Goal: Download file/media

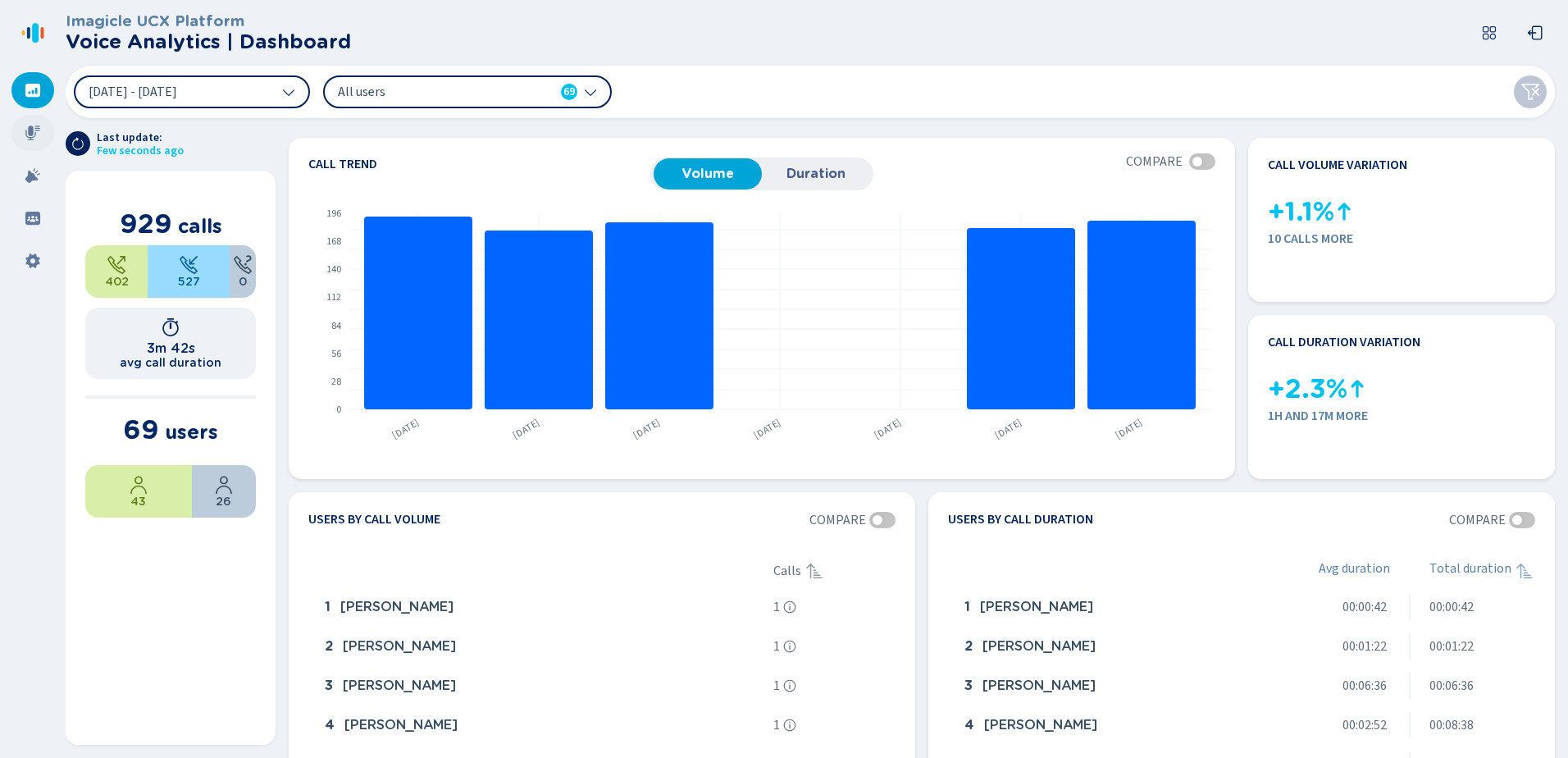
click at [30, 129] on icon at bounding box center [32, 133] width 14 height 14
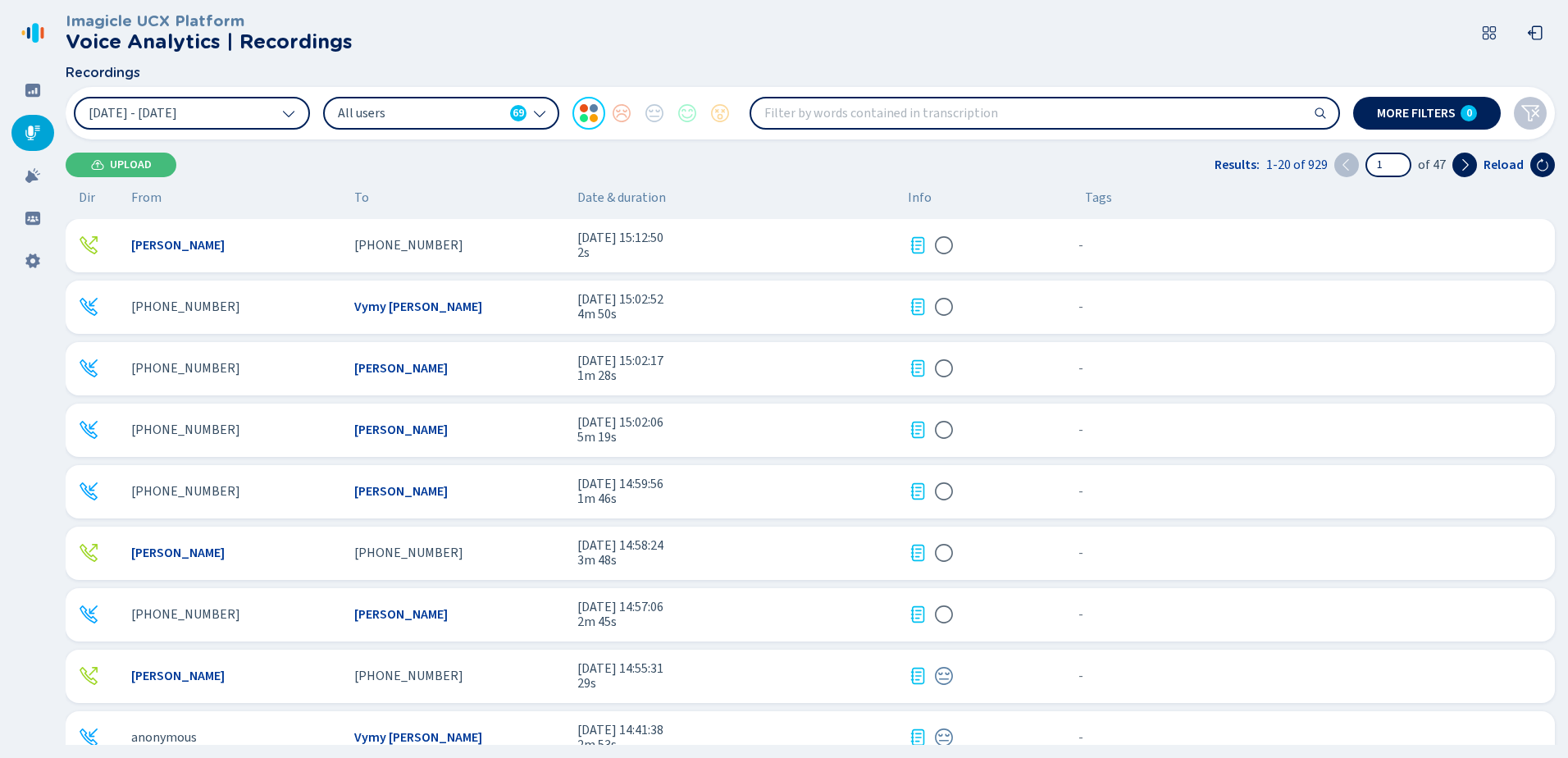
click at [205, 306] on span "[PHONE_NUMBER]" at bounding box center [185, 306] width 109 height 14
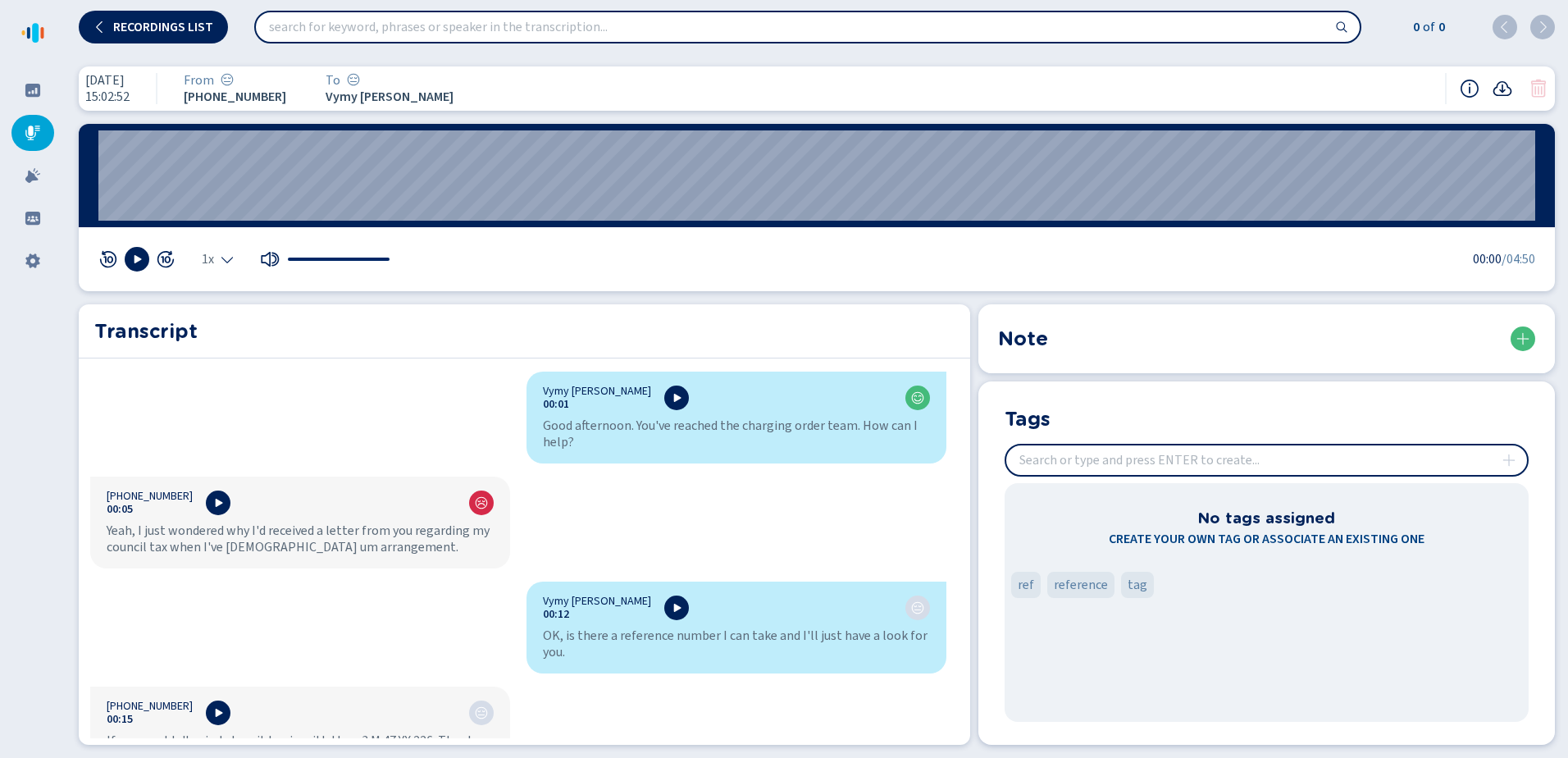
click at [1503, 85] on icon at bounding box center [1502, 88] width 19 height 19
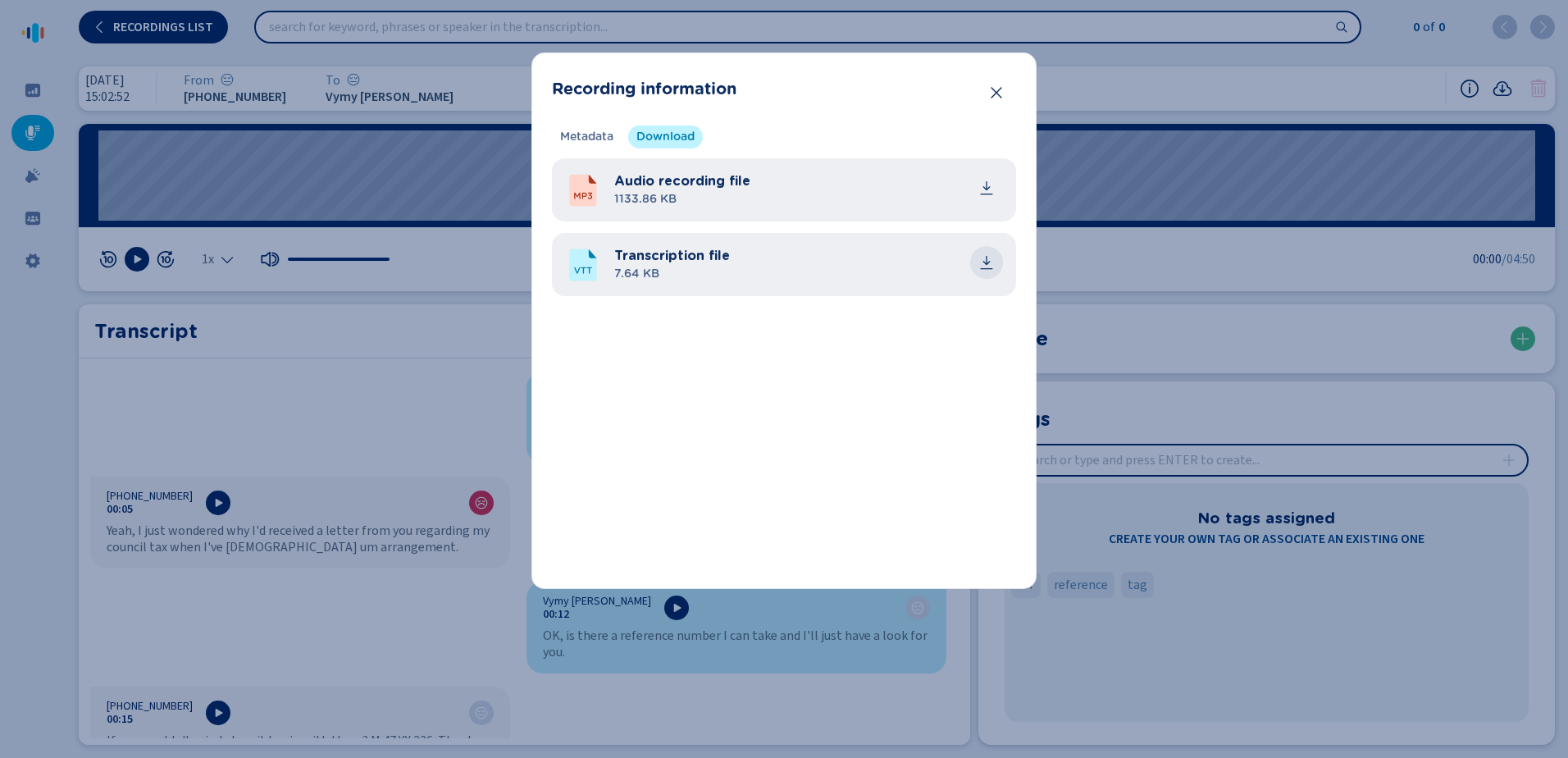
click at [986, 261] on icon "common.download" at bounding box center [986, 262] width 16 height 16
click at [1000, 95] on icon "Close" at bounding box center [996, 92] width 16 height 16
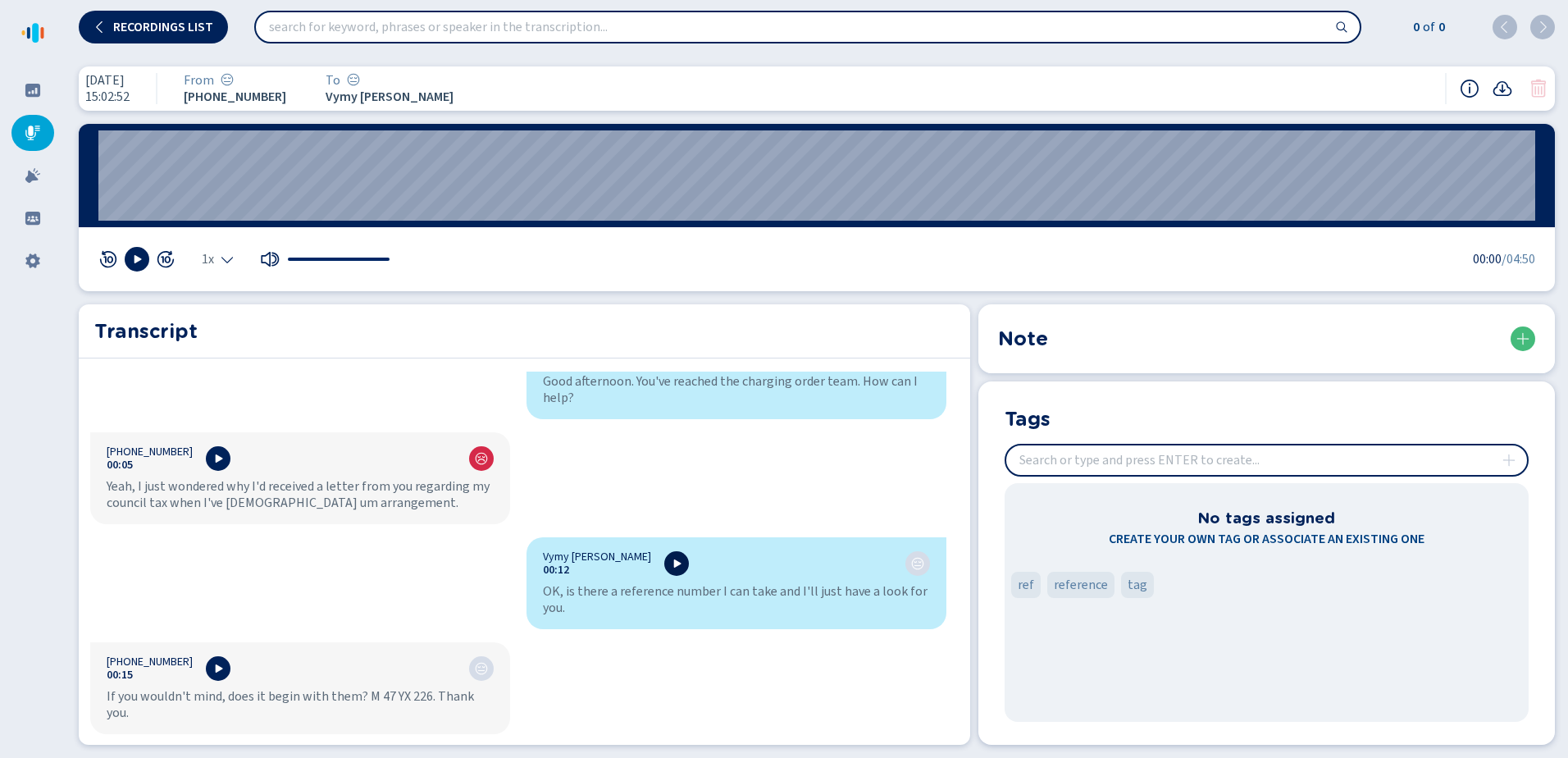
scroll to position [82, 0]
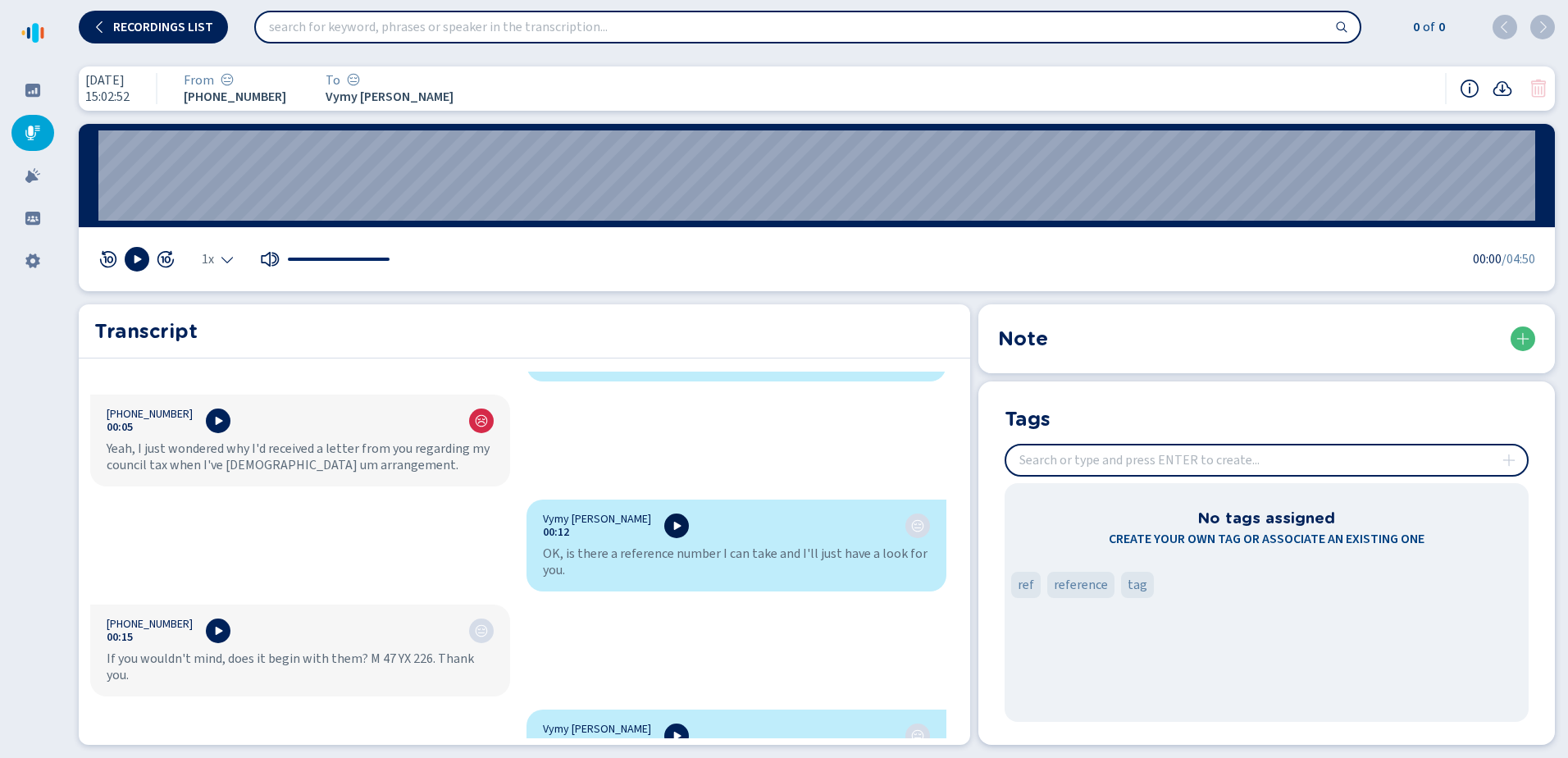
click at [670, 520] on icon at bounding box center [677, 526] width 14 height 14
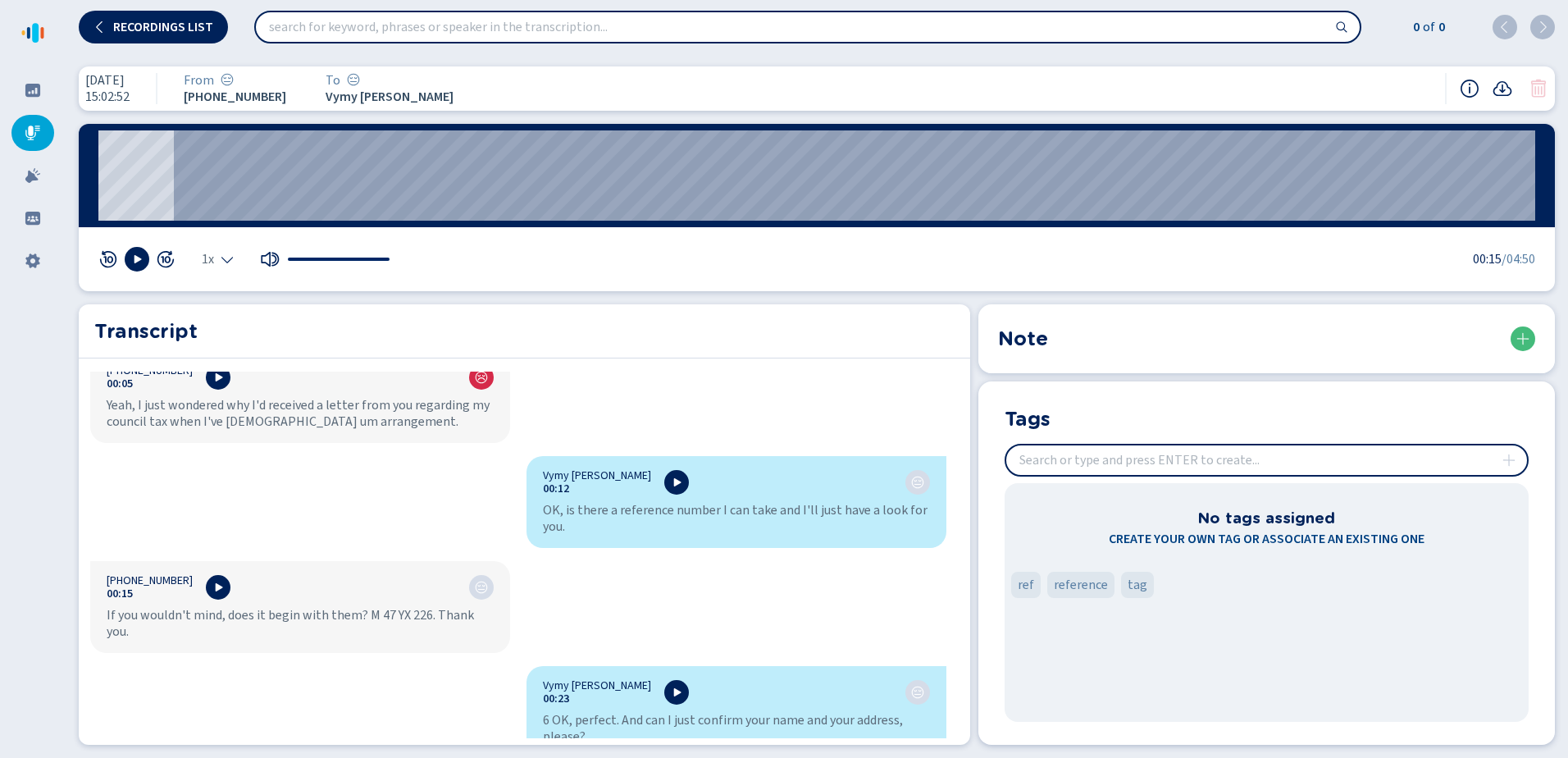
scroll to position [326, 0]
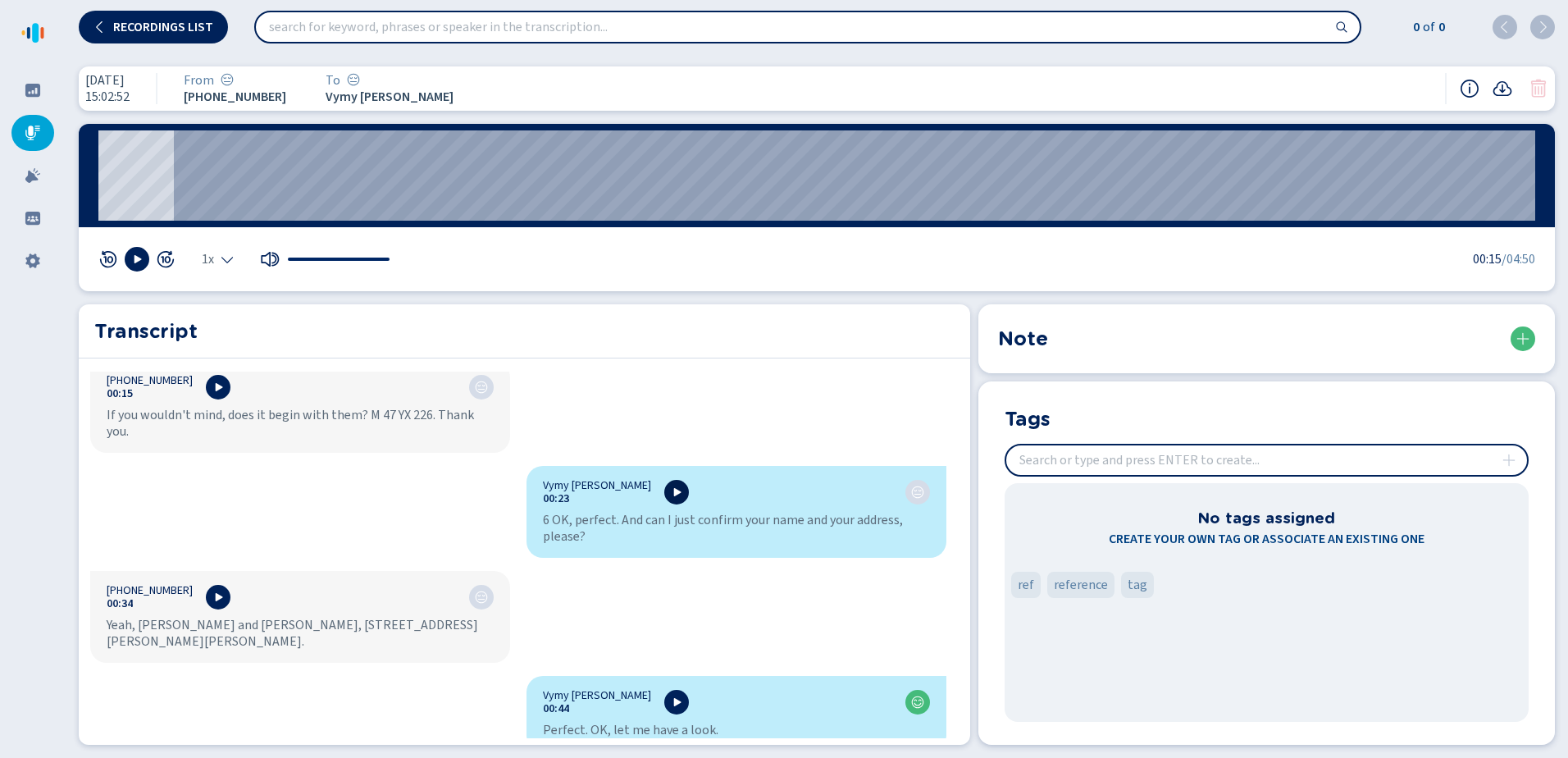
click at [670, 485] on icon at bounding box center [677, 492] width 14 height 14
click at [212, 591] on icon at bounding box center [219, 598] width 14 height 14
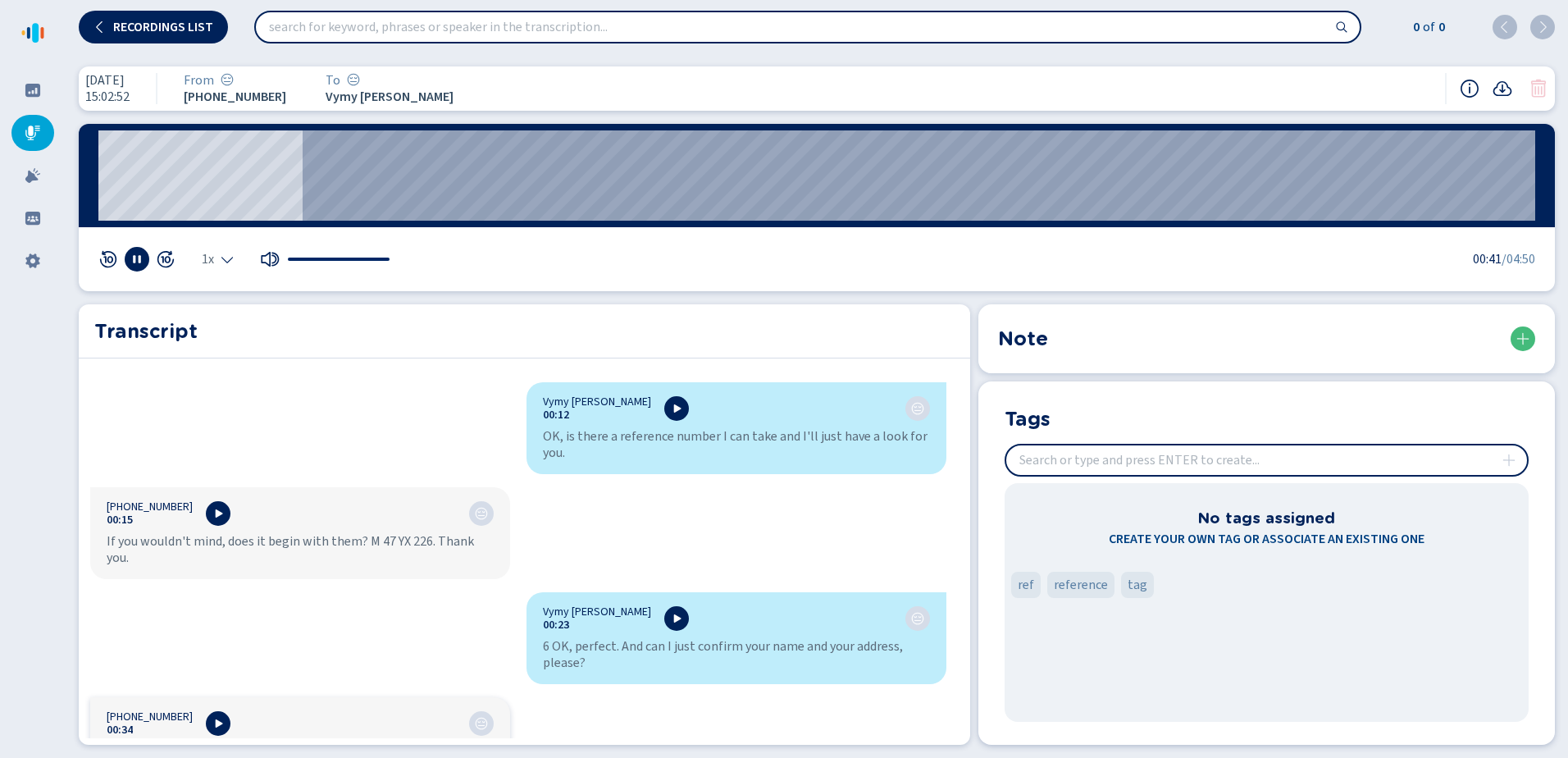
scroll to position [0, 0]
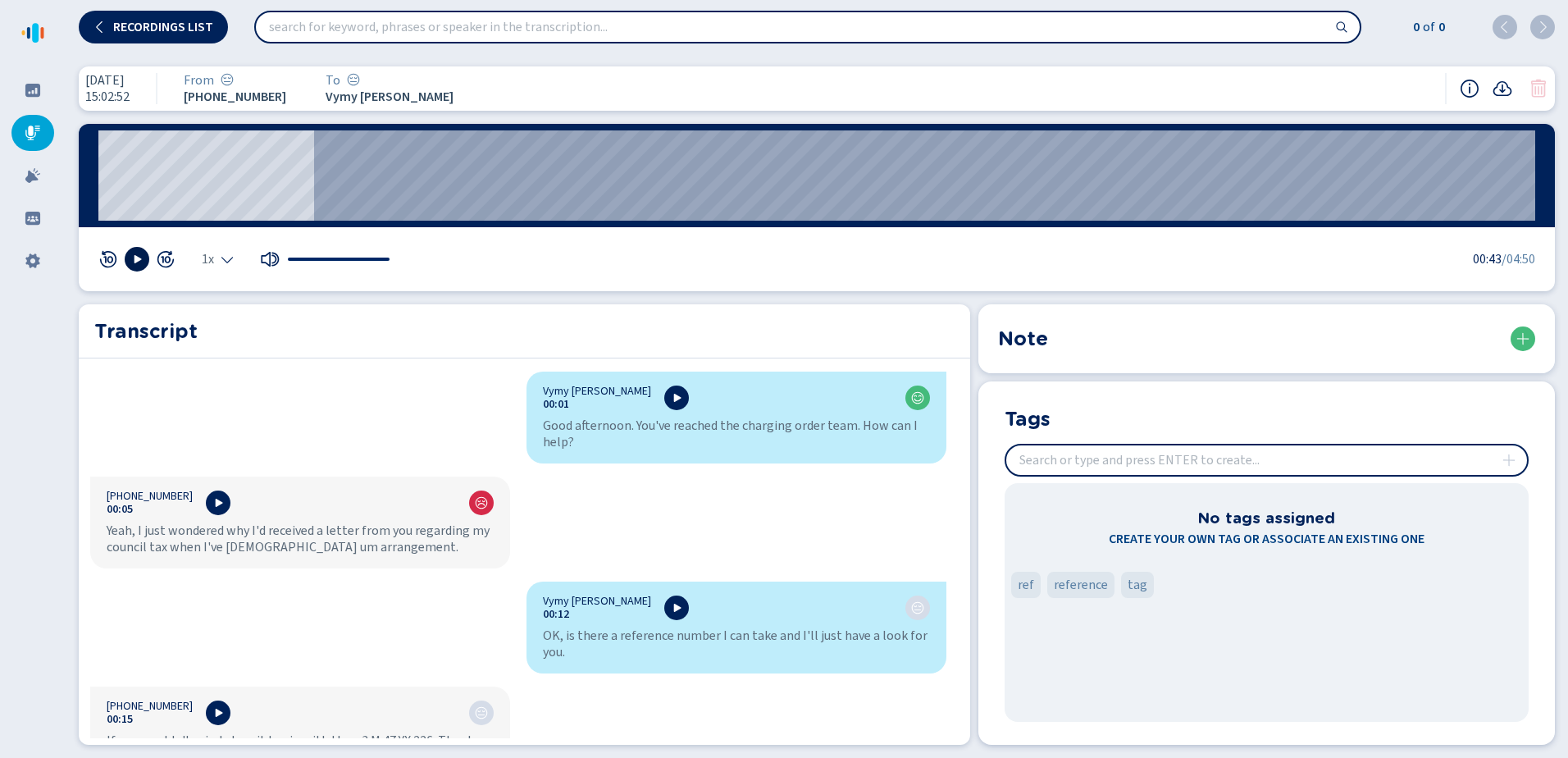
click at [144, 257] on button at bounding box center [137, 259] width 24 height 24
click at [132, 260] on icon at bounding box center [138, 259] width 14 height 14
